Goal: Information Seeking & Learning: Learn about a topic

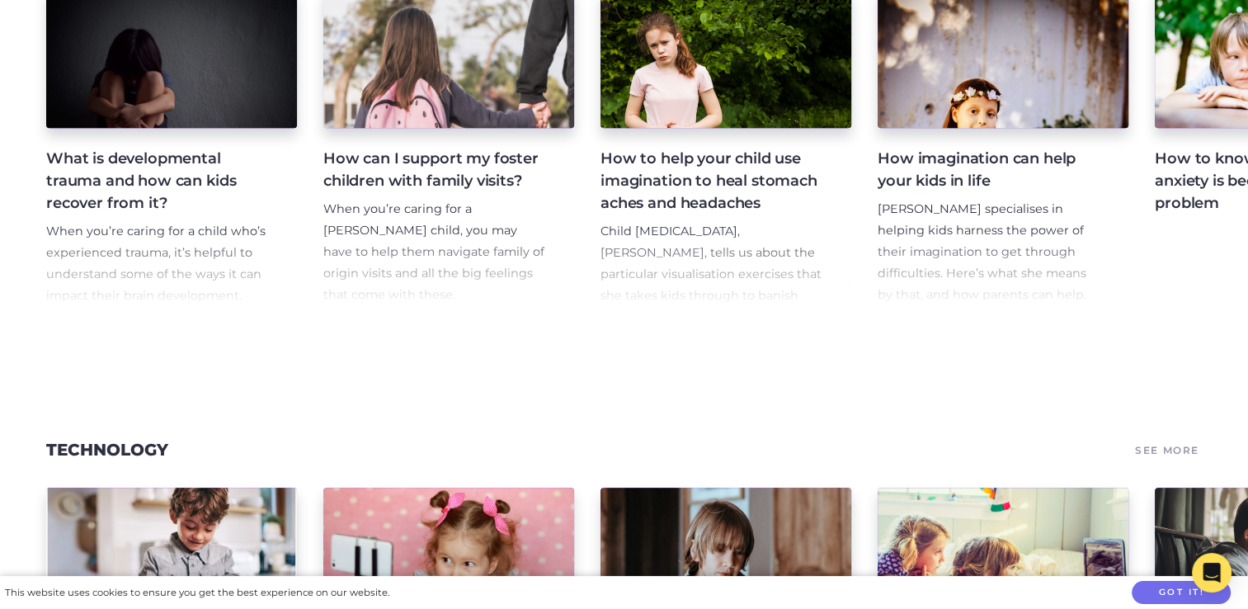
scroll to position [1201, 0]
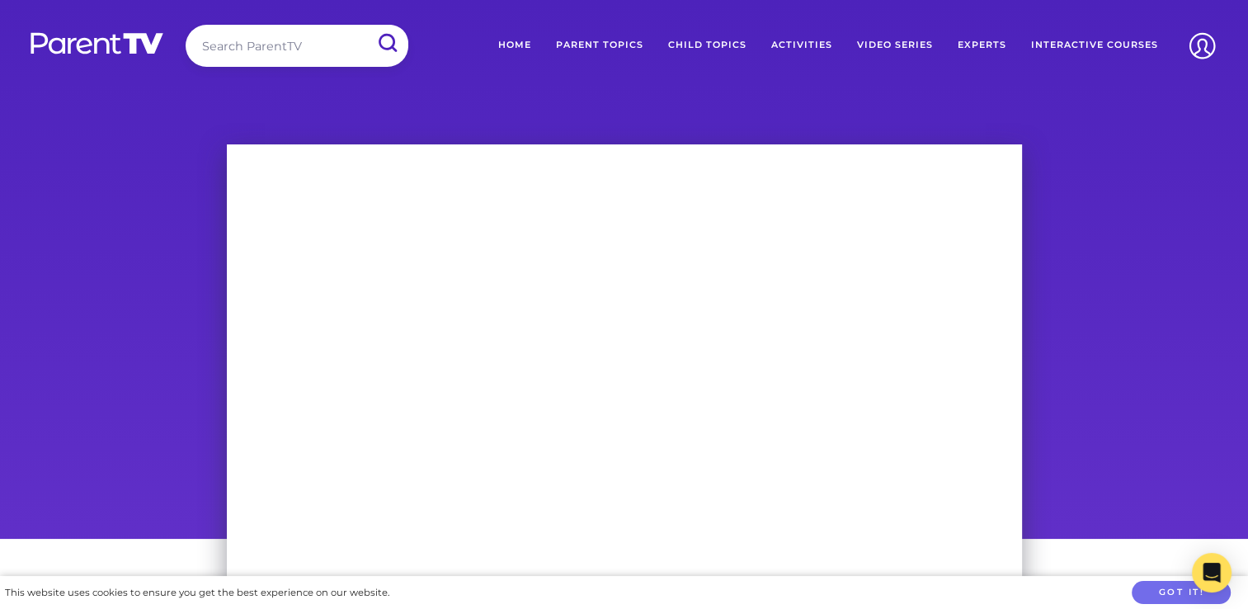
click at [715, 45] on link "Child Topics" at bounding box center [707, 45] width 103 height 41
